Goal: Contribute content

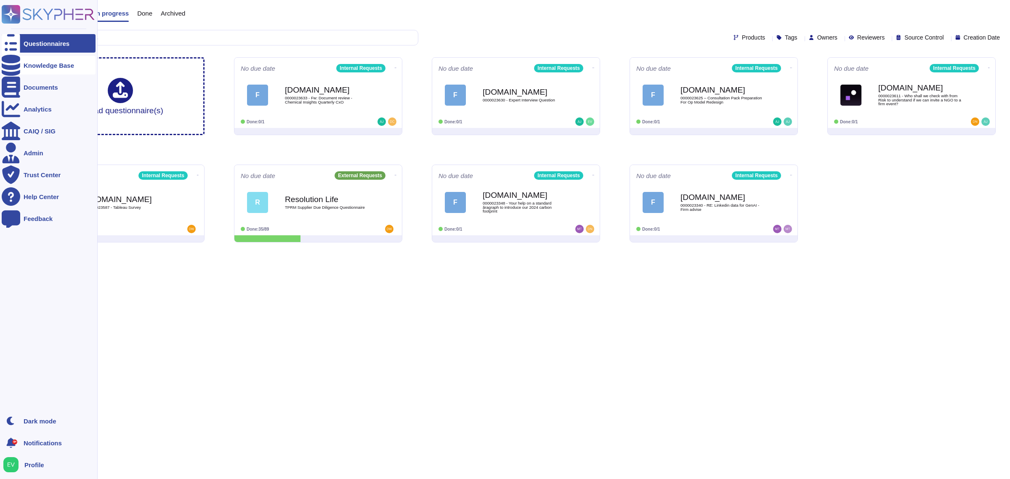
click at [32, 62] on div "Knowledge Base" at bounding box center [49, 65] width 51 height 6
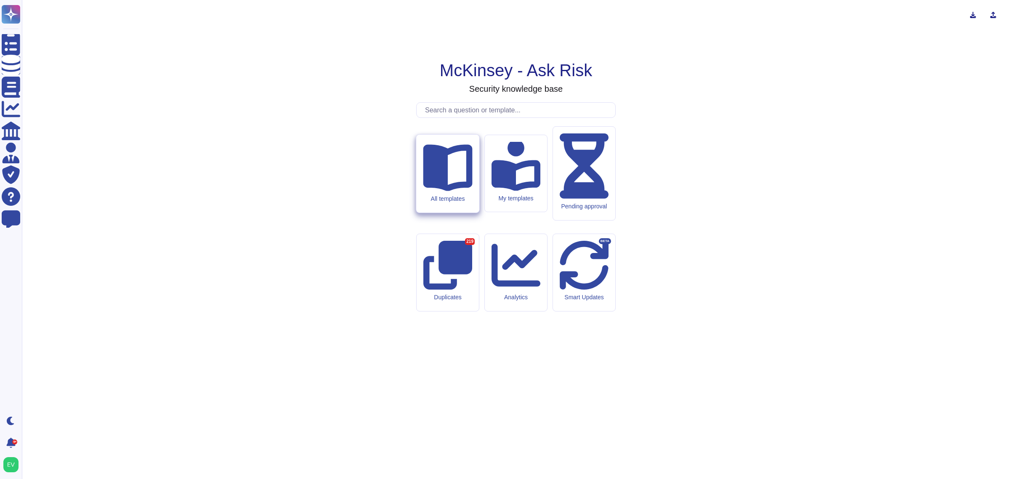
click at [445, 191] on icon at bounding box center [447, 167] width 49 height 47
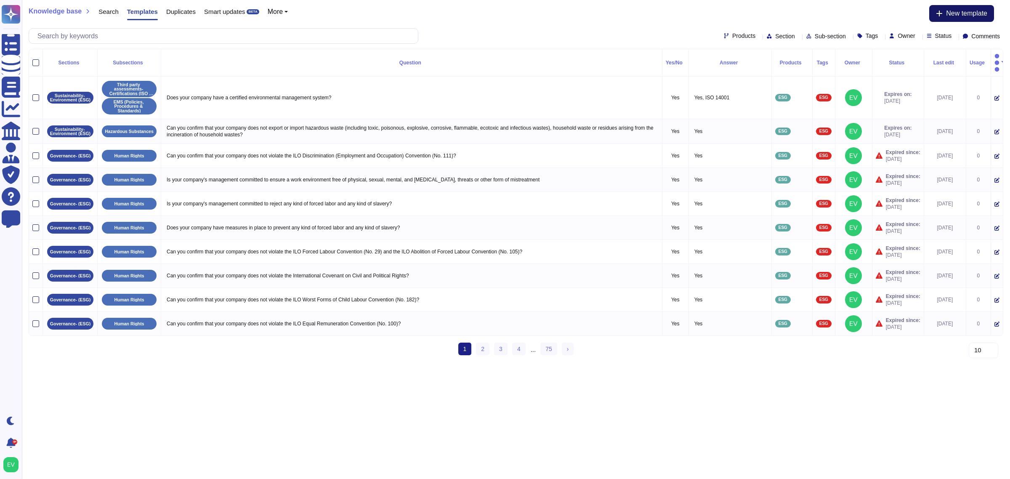
click at [950, 11] on span "New template" at bounding box center [966, 13] width 41 height 7
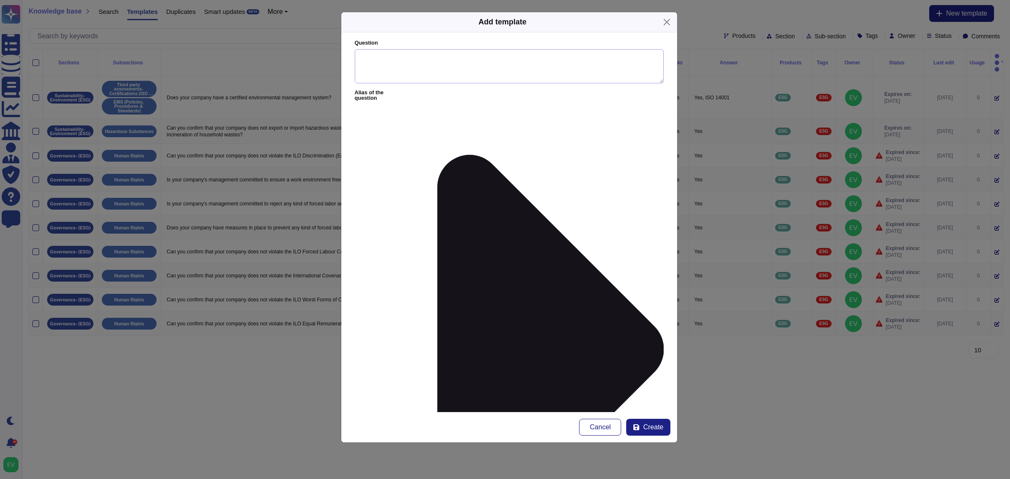
click at [445, 66] on textarea "Question" at bounding box center [509, 66] width 309 height 35
paste textarea "Please provide your SBT ID under which you registered to the platform OR Please…"
type textarea "Please provide your SBT ID under which you registered to the platform OR Please…"
paste textarea "40002012"
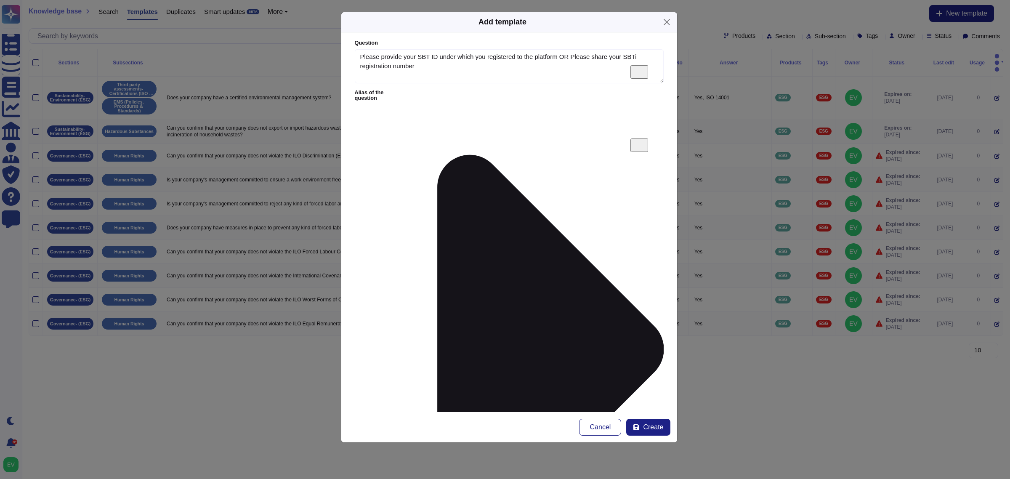
type textarea "40002012"
type input "esg"
click at [401, 275] on div "ESG" at bounding box center [408, 277] width 45 height 8
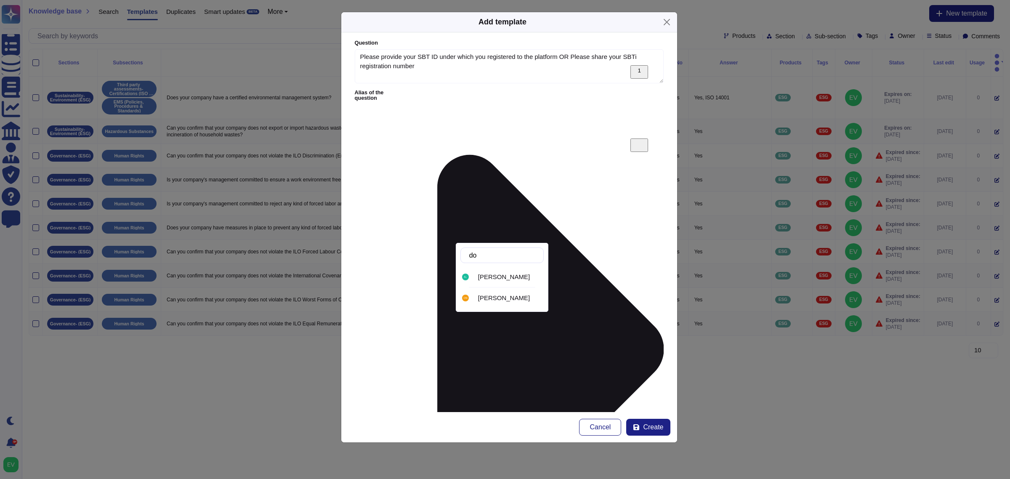
type input "dor"
click at [478, 282] on div "[PERSON_NAME]" at bounding box center [502, 276] width 83 height 19
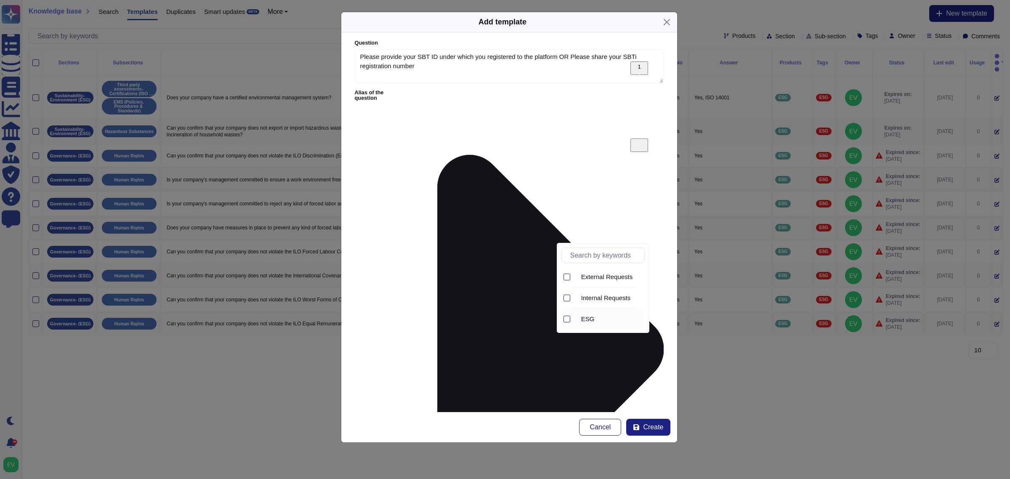
click at [592, 316] on span "ESG" at bounding box center [587, 319] width 13 height 8
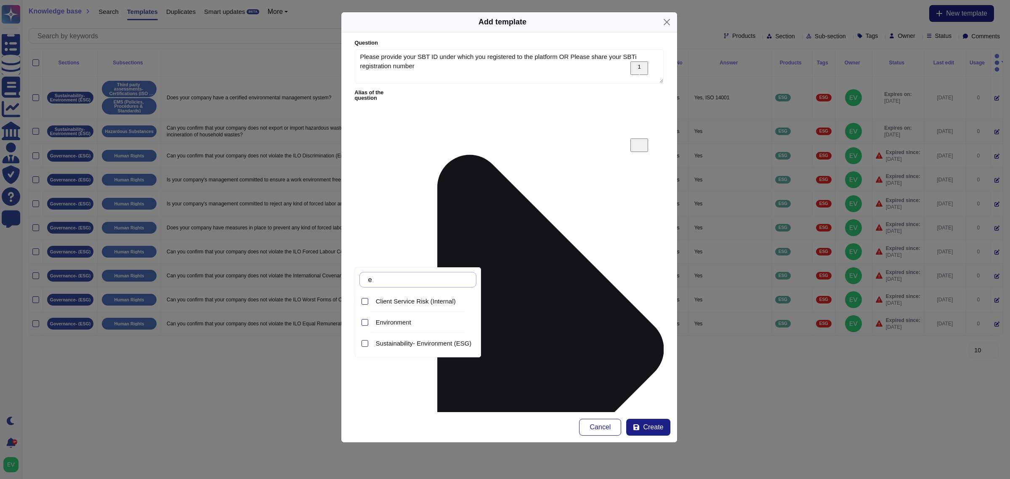
type input "en"
click at [456, 341] on span "Sustainability- Environment (ESG)" at bounding box center [424, 344] width 96 height 8
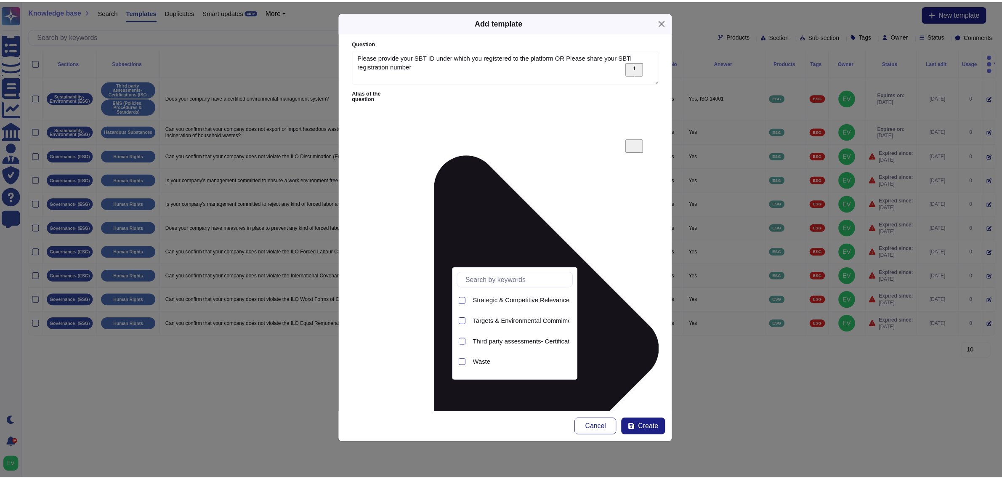
scroll to position [188, 0]
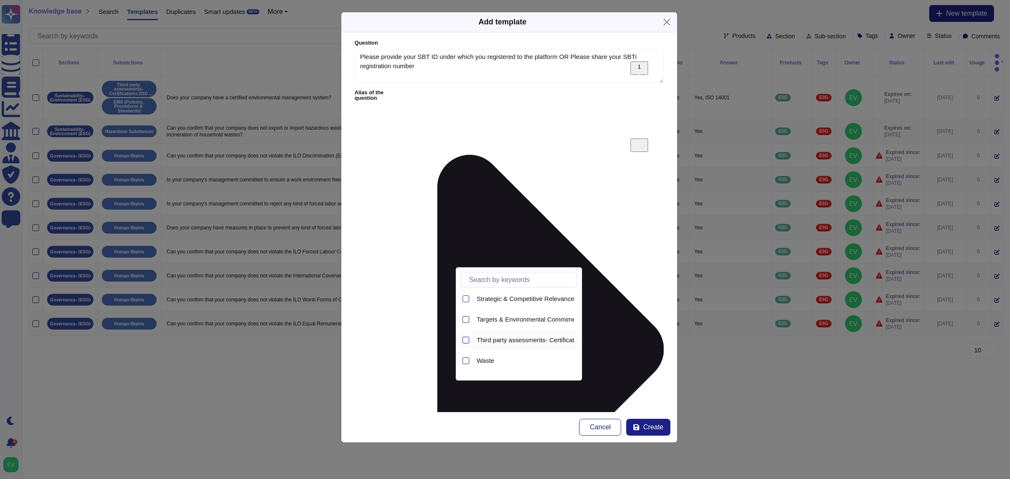
click at [526, 337] on span "Third party assessments- Certifications (ISO 14001-Ecovadis- CPD)" at bounding box center [572, 340] width 190 height 8
click at [651, 430] on span "Create" at bounding box center [653, 427] width 20 height 7
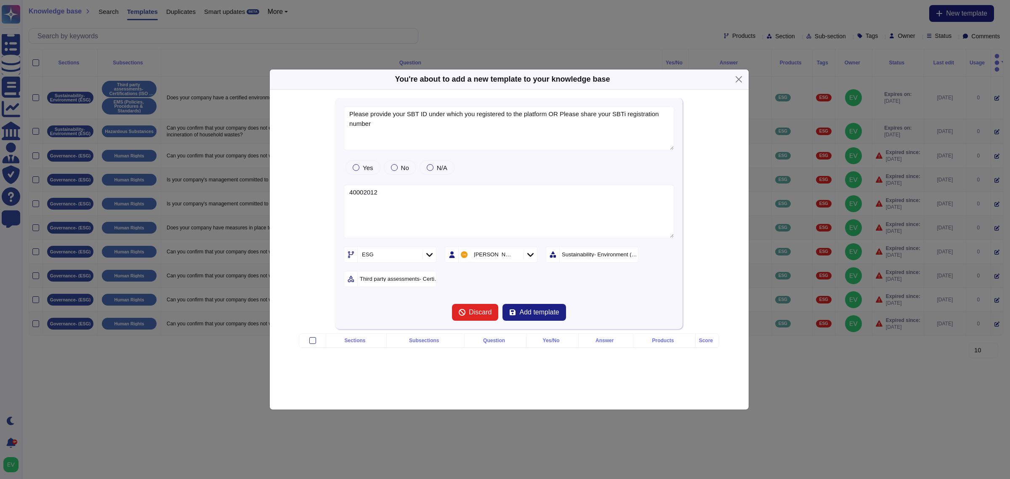
type textarea "Please provide your SBT ID under which you registered to the platform OR Please…"
type textarea "40002012"
click at [533, 309] on span "Add template" at bounding box center [540, 312] width 40 height 7
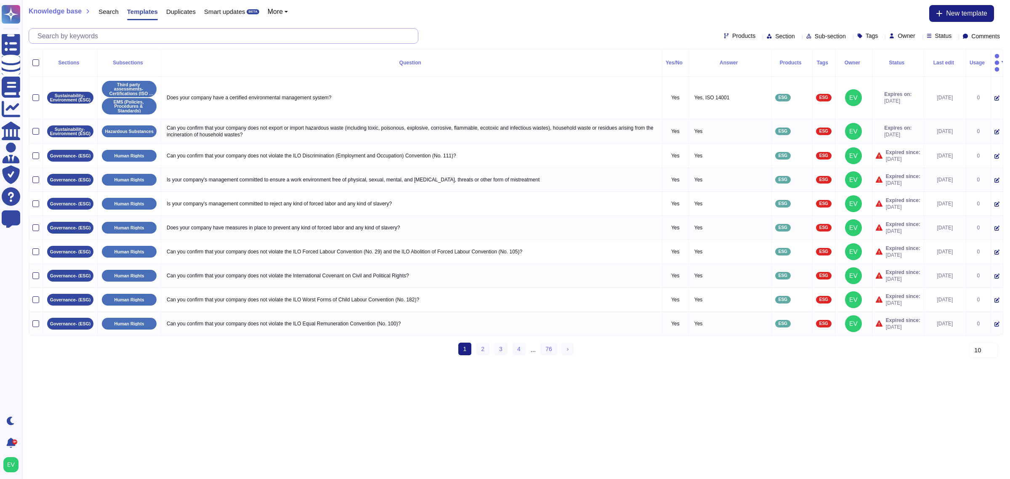
click at [148, 34] on input "text" at bounding box center [225, 36] width 385 height 15
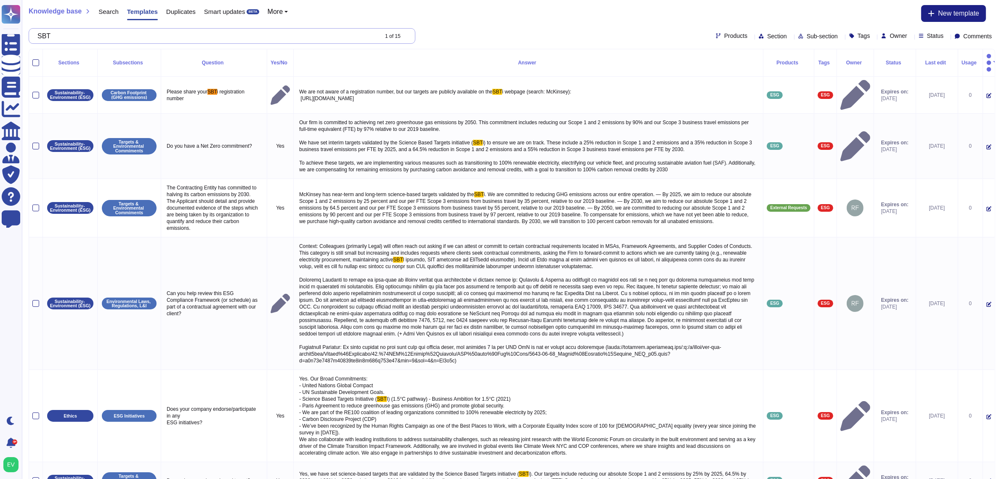
type input "SBT"
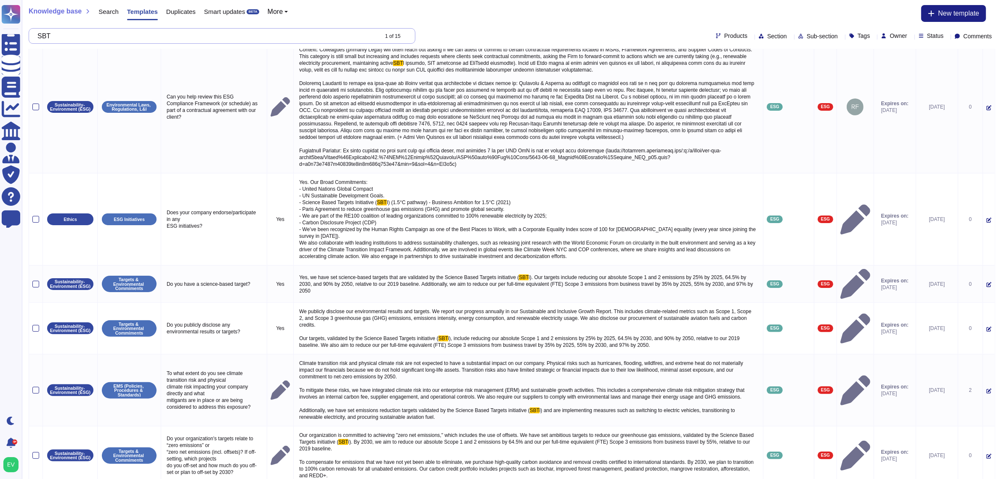
scroll to position [275, 0]
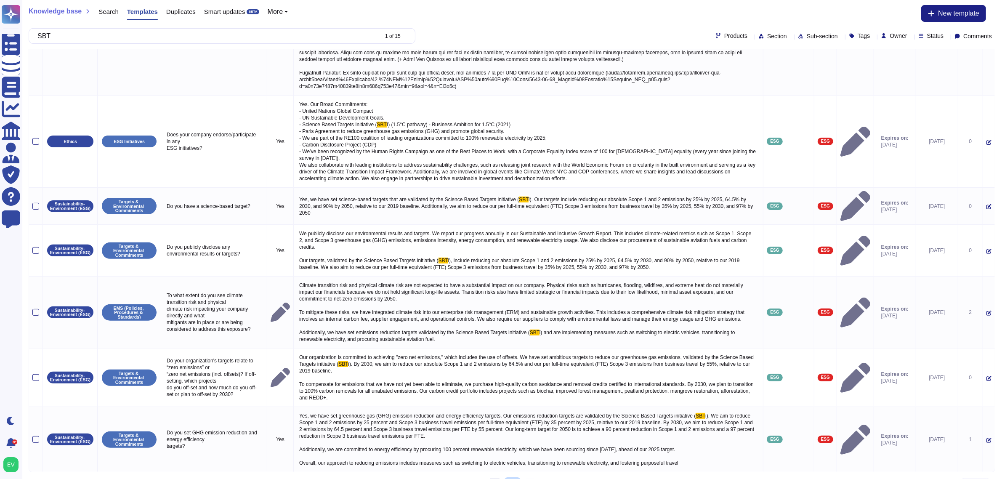
click at [515, 479] on link "2" at bounding box center [512, 485] width 13 height 13
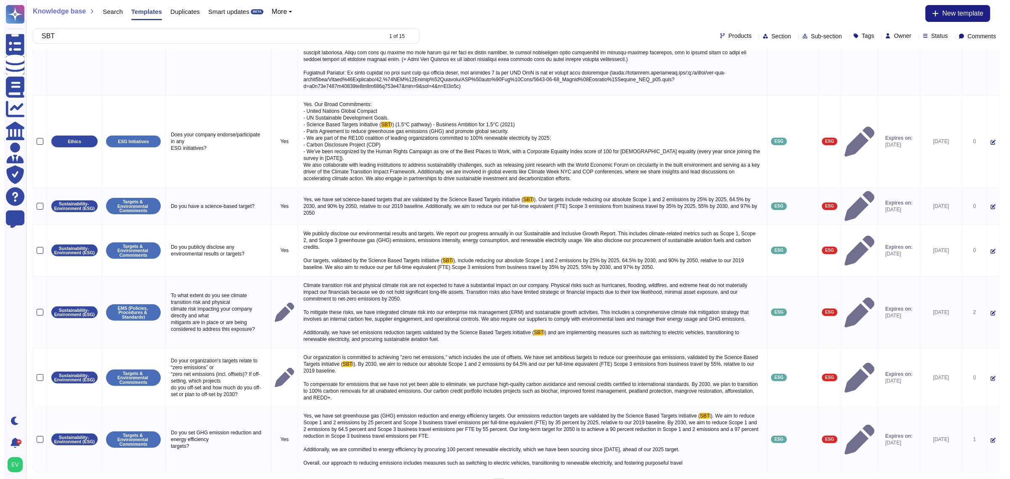
scroll to position [0, 0]
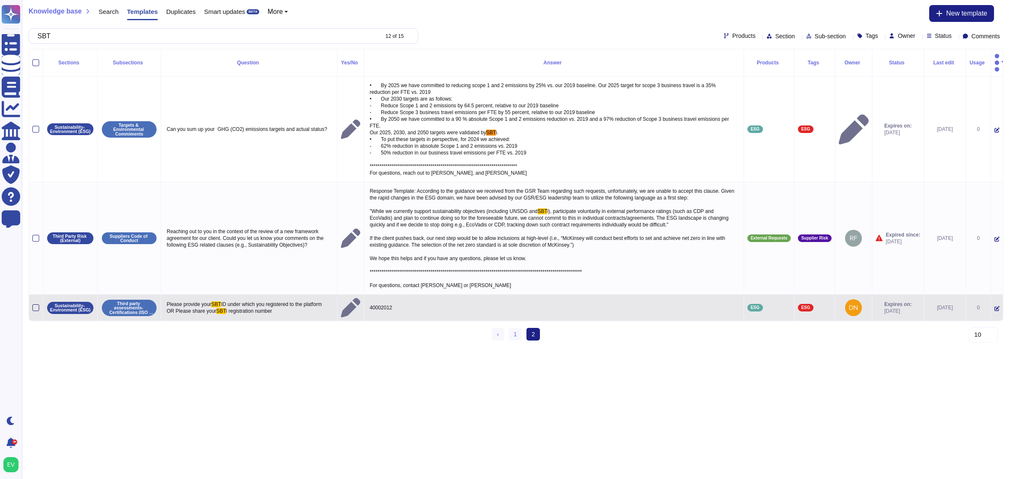
click at [36, 304] on div at bounding box center [35, 307] width 7 height 7
click at [0, 0] on input "checkbox" at bounding box center [0, 0] width 0 height 0
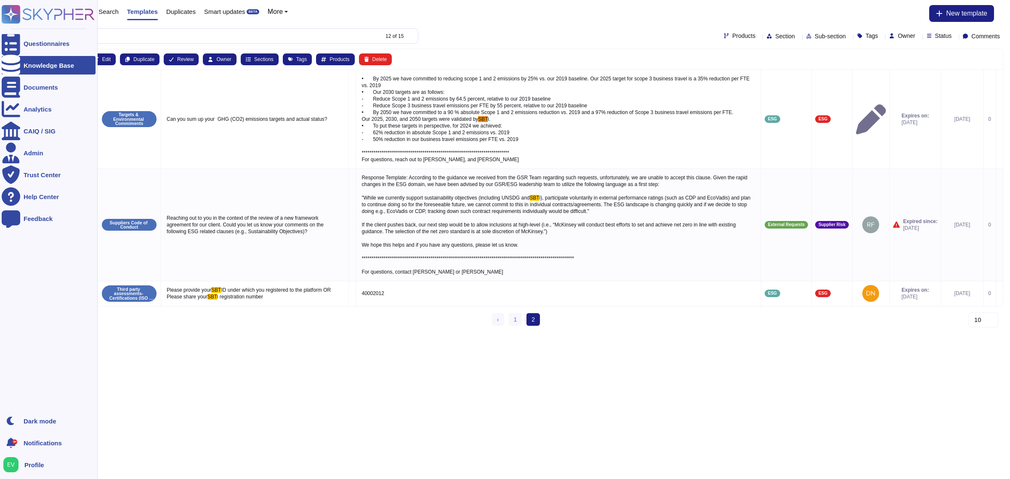
click at [30, 13] on icon at bounding box center [48, 14] width 93 height 19
